Goal: Task Accomplishment & Management: Use online tool/utility

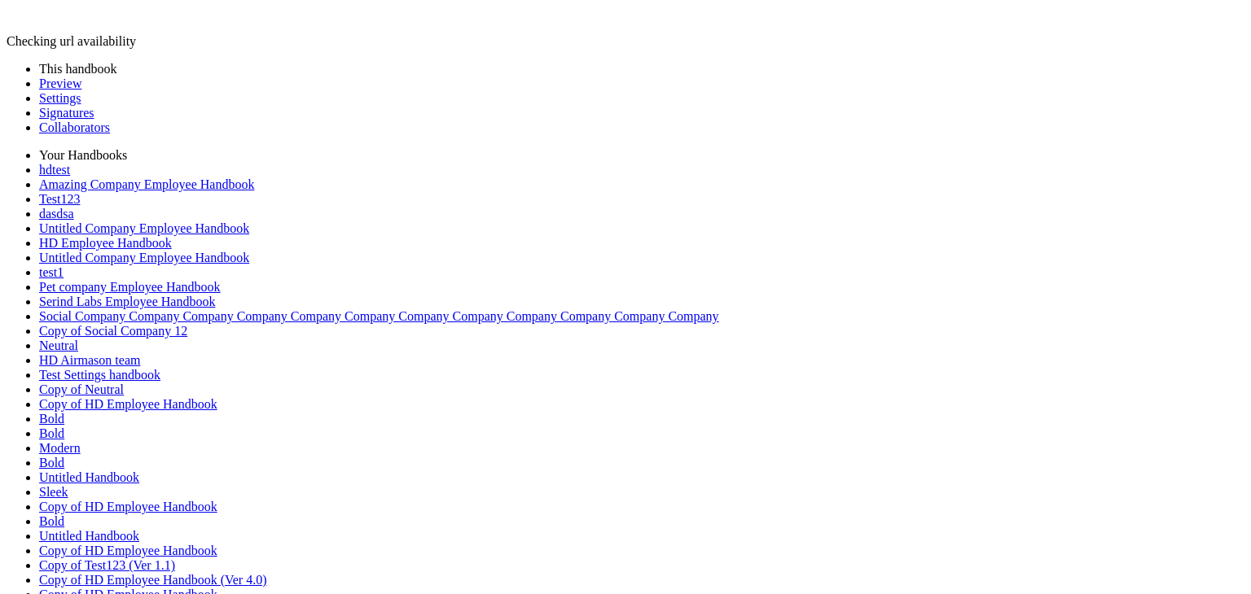
select select "*"
type input "******"
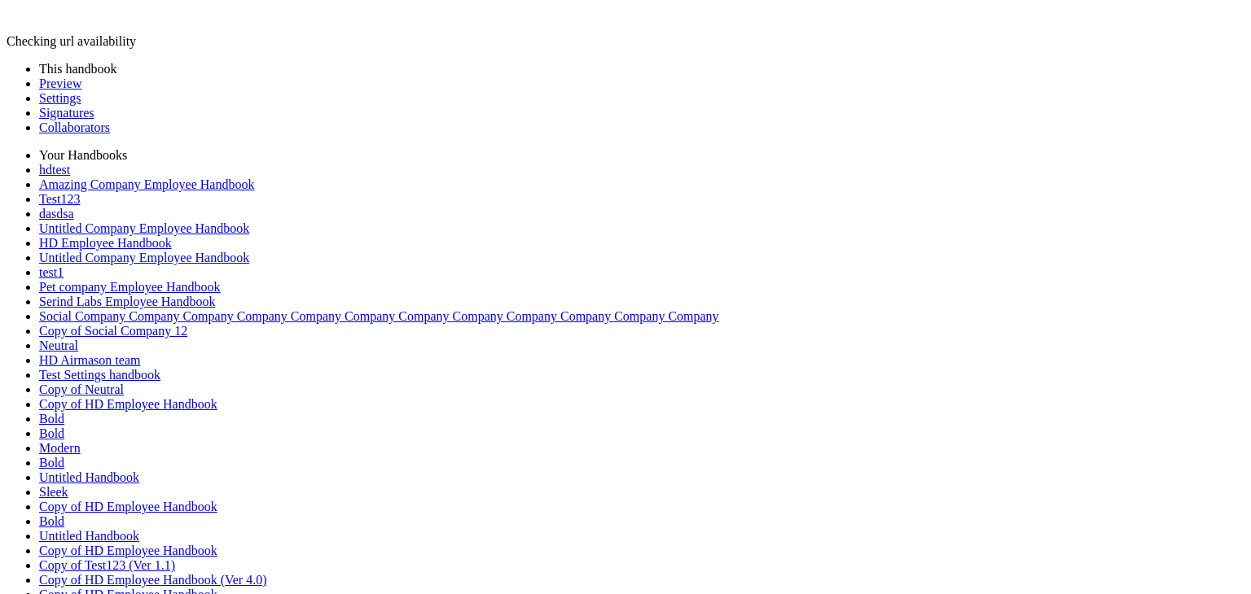
drag, startPoint x: 72, startPoint y: 454, endPoint x: 72, endPoint y: 472, distance: 18.7
select select "*"
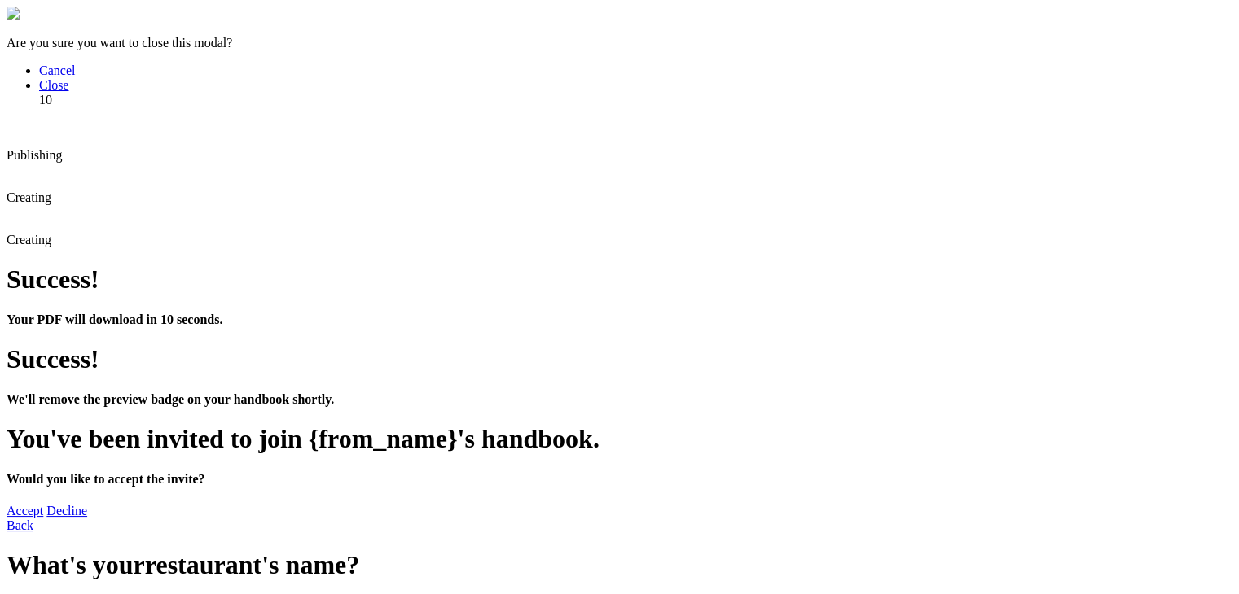
scroll to position [407, 0]
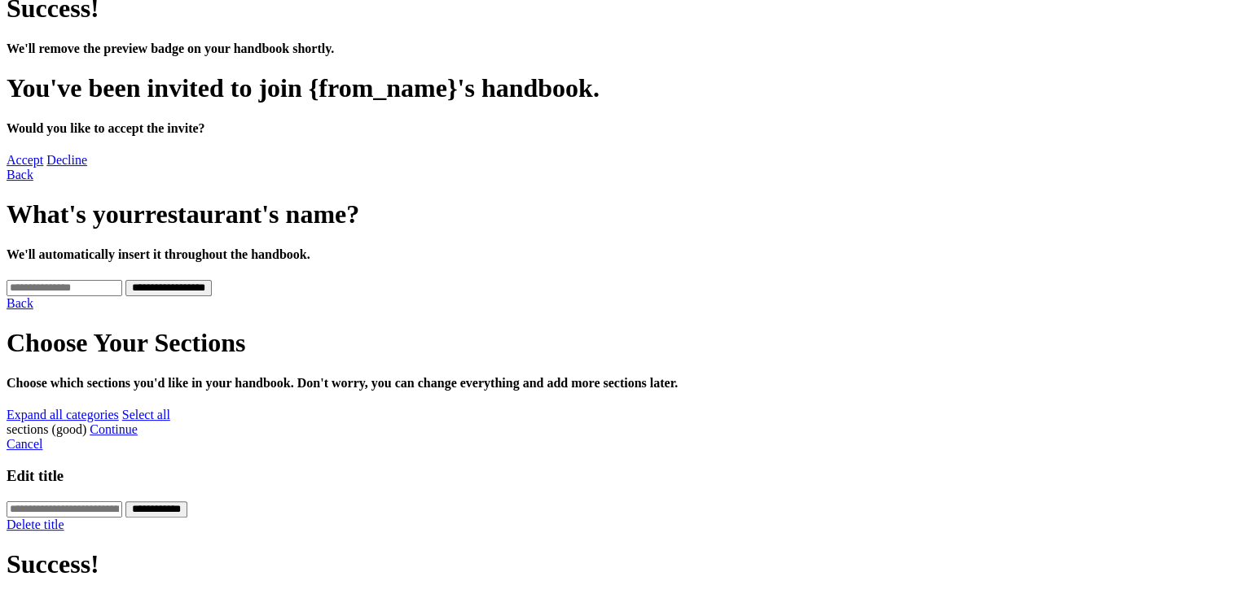
scroll to position [131, 0]
